Goal: Find specific page/section: Locate a particular part of the current website

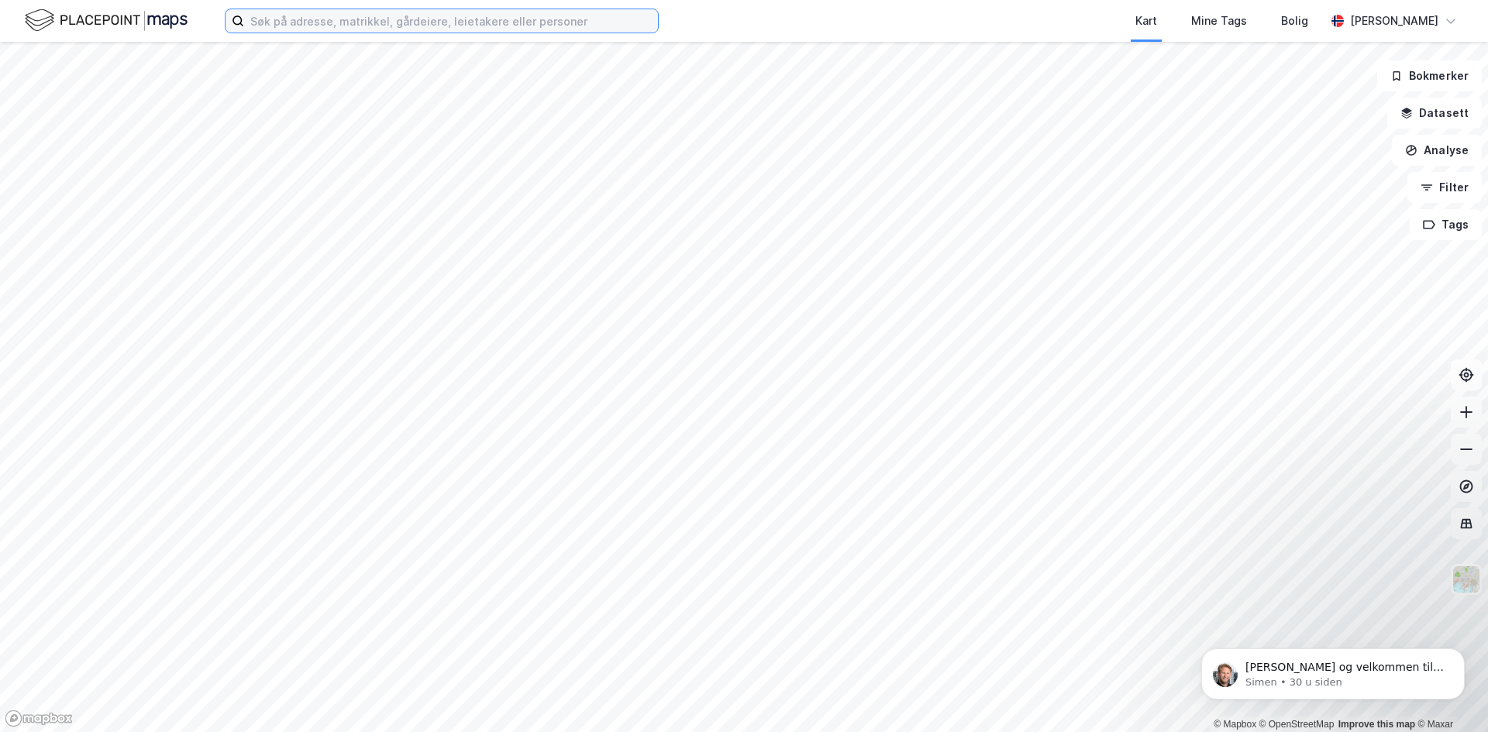
click at [504, 16] on input at bounding box center [451, 20] width 414 height 23
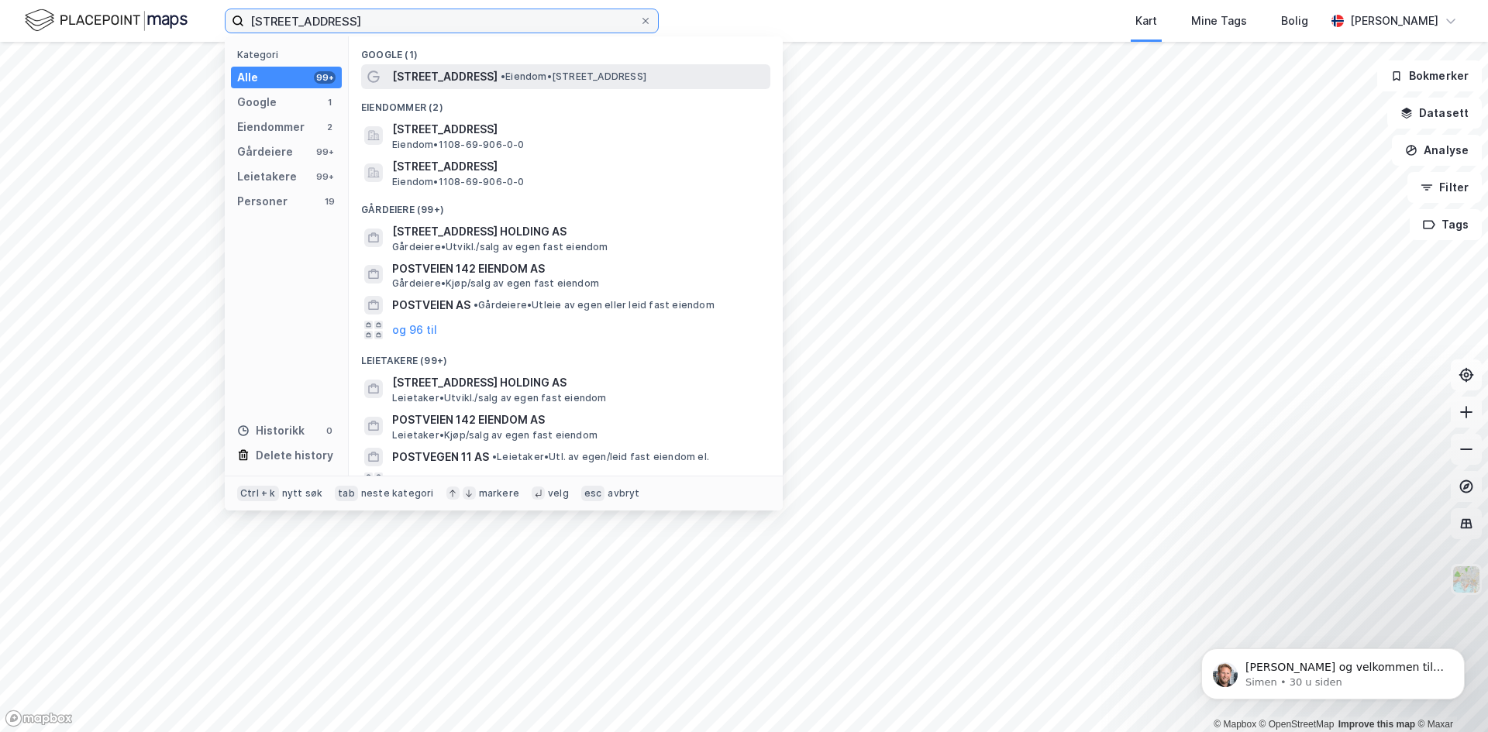
type input "[STREET_ADDRESS]"
click at [516, 74] on span "• Eiendom • [STREET_ADDRESS]" at bounding box center [574, 77] width 146 height 12
